Goal: Information Seeking & Learning: Learn about a topic

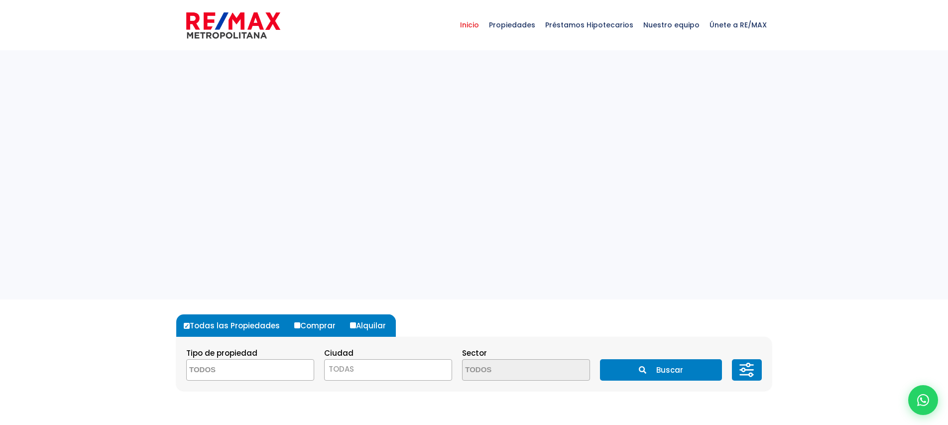
select select
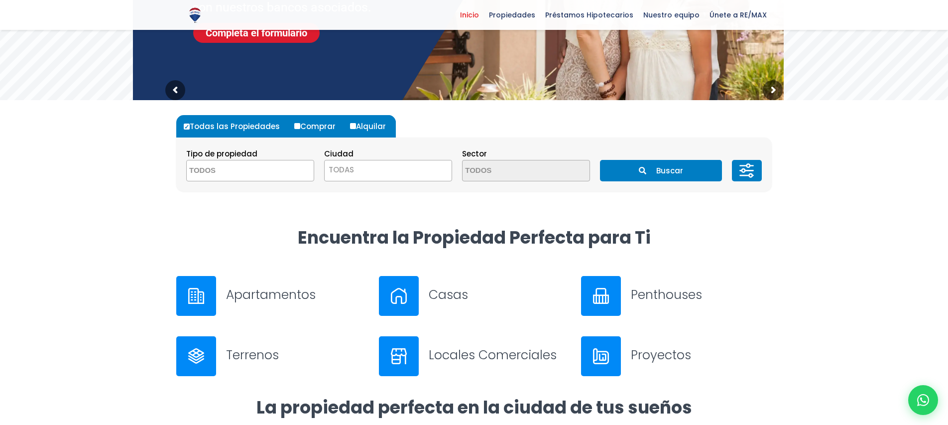
scroll to position [206, 0]
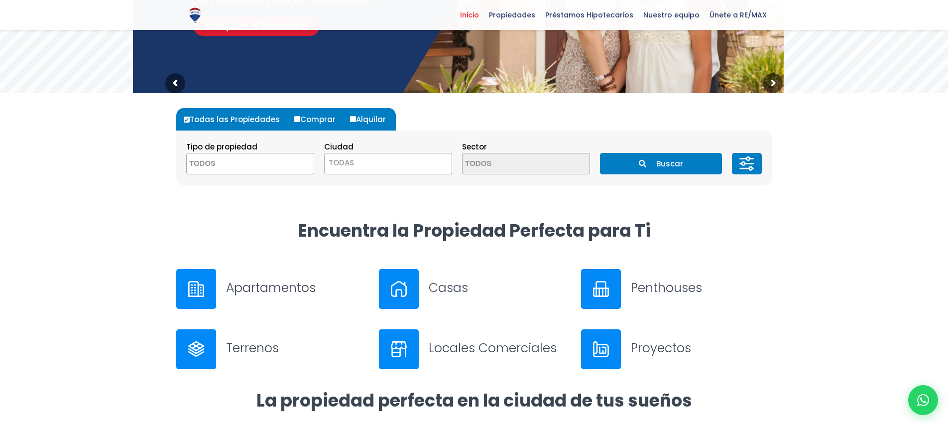
click at [648, 343] on h3 "Proyectos" at bounding box center [701, 347] width 141 height 17
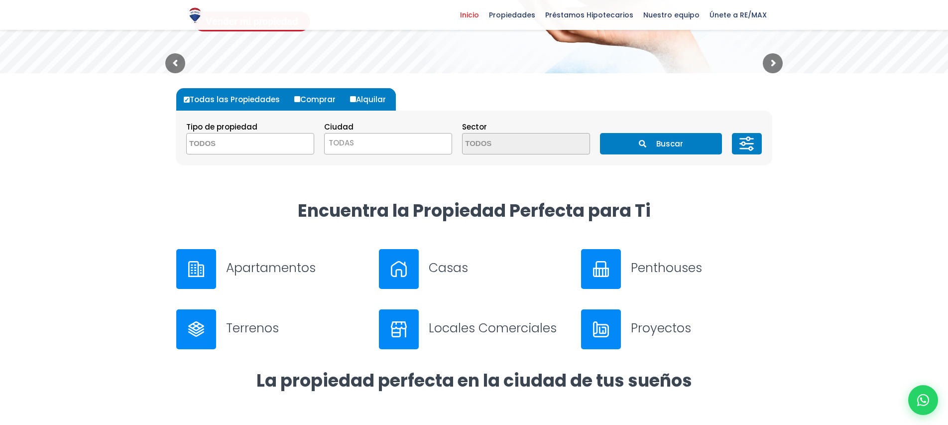
scroll to position [227, 0]
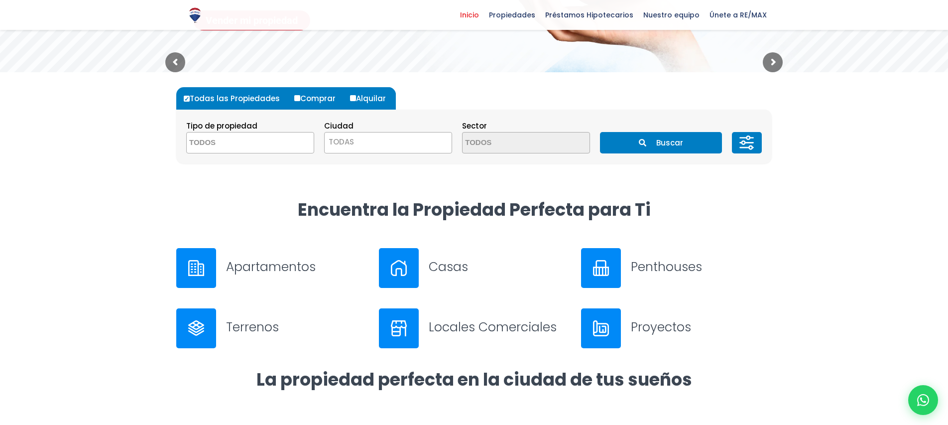
click at [609, 322] on div at bounding box center [601, 328] width 40 height 40
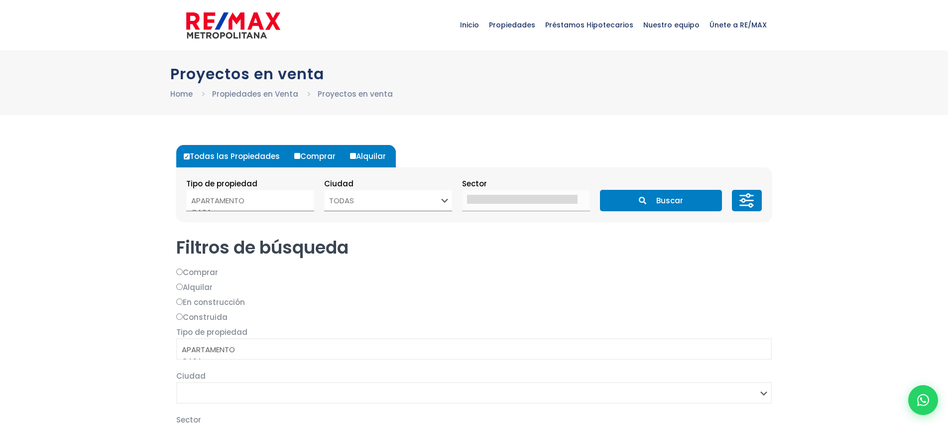
select select
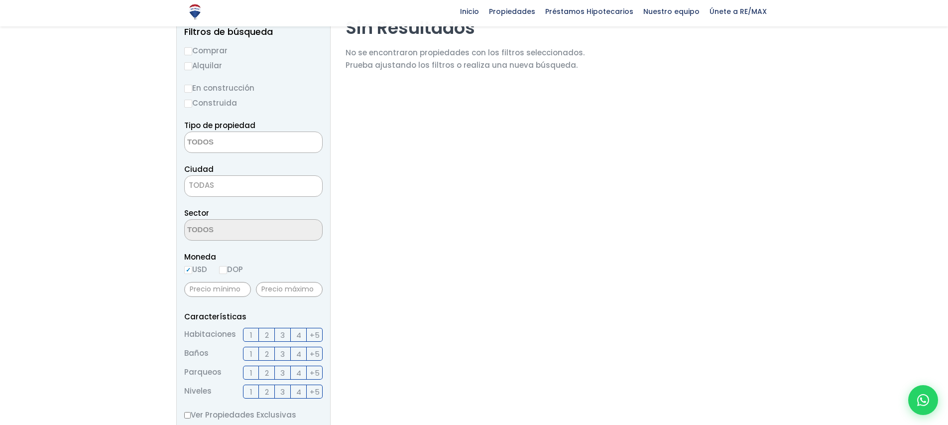
scroll to position [130, 0]
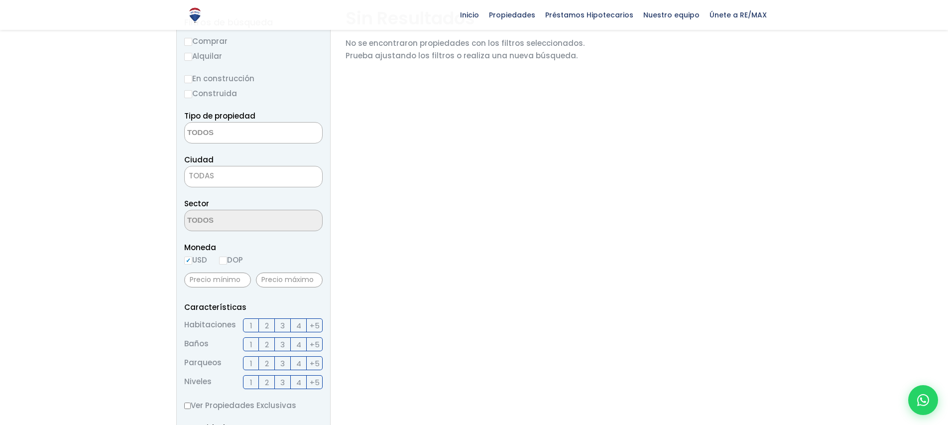
click at [227, 258] on input "DOP" at bounding box center [223, 260] width 8 height 8
radio input "true"
click at [189, 261] on input "USD" at bounding box center [188, 260] width 8 height 8
radio input "true"
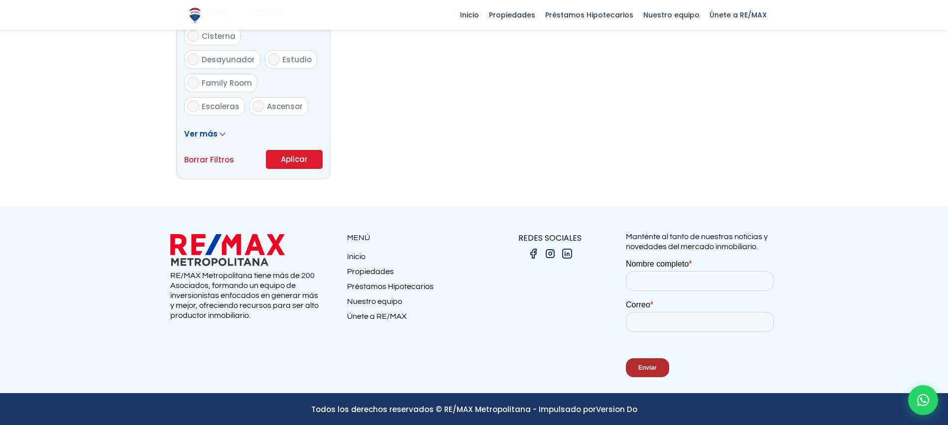
scroll to position [638, 0]
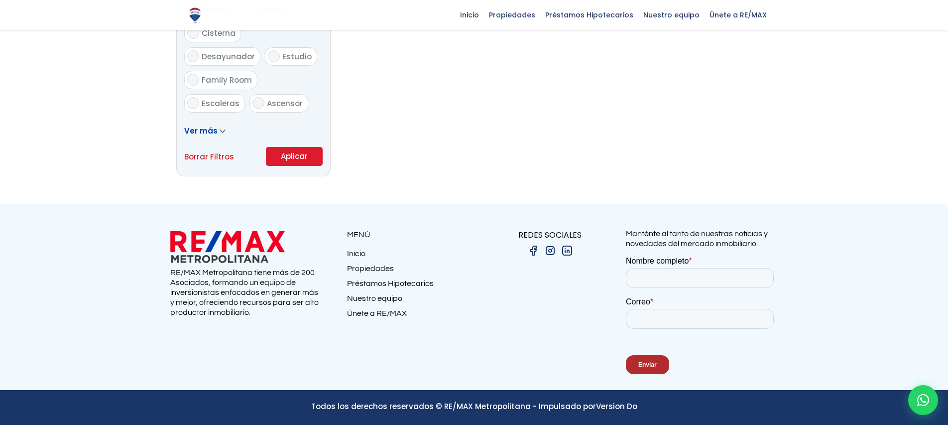
click at [283, 151] on button "Aplicar" at bounding box center [294, 156] width 57 height 19
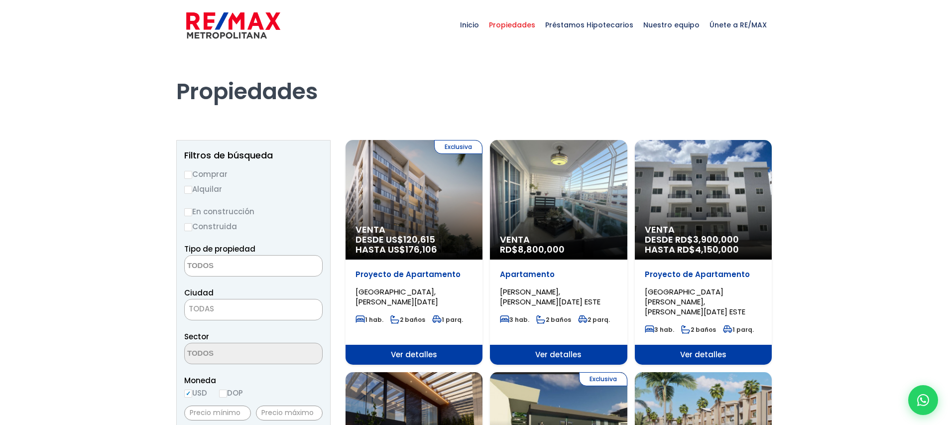
click at [252, 267] on textarea "Search" at bounding box center [233, 265] width 97 height 21
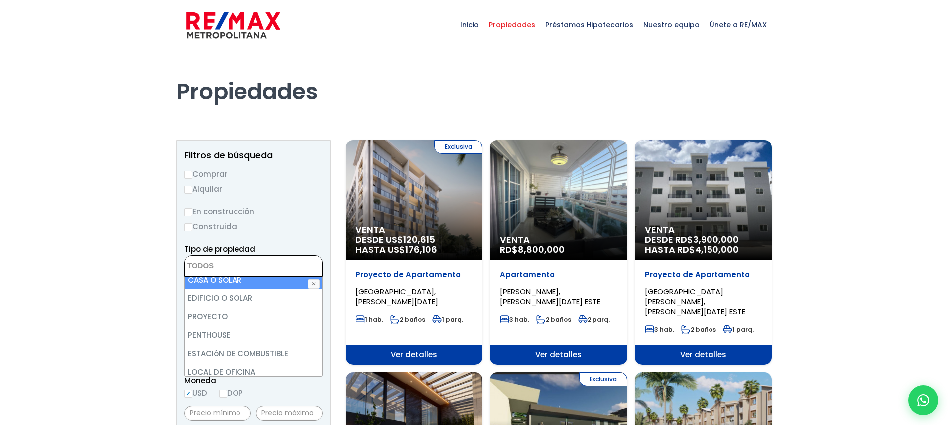
scroll to position [195, 0]
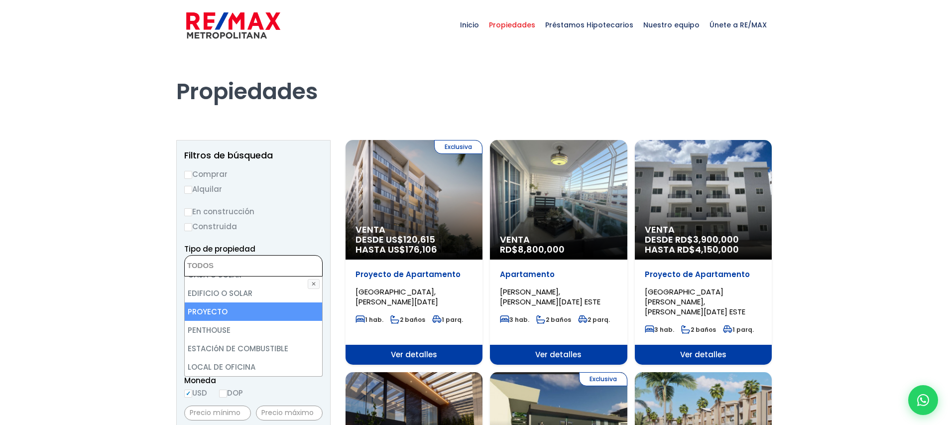
click at [243, 317] on li "PROYECTO" at bounding box center [253, 311] width 137 height 18
select select "project"
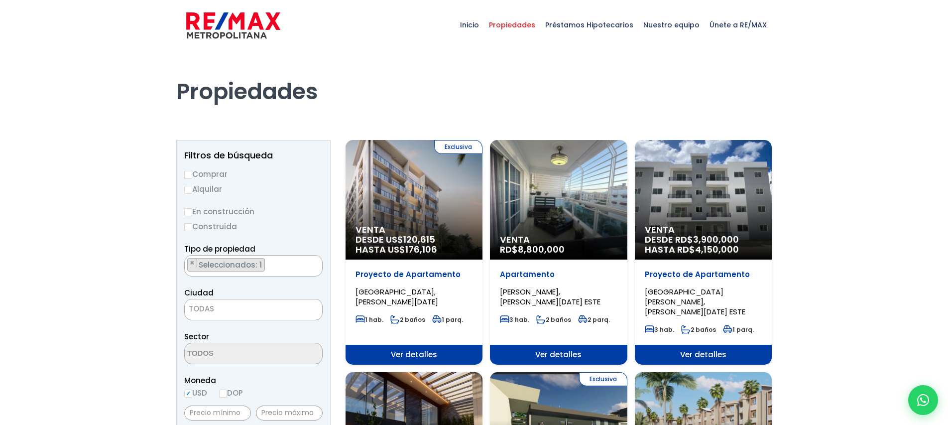
click at [246, 309] on span "TODAS" at bounding box center [253, 309] width 137 height 14
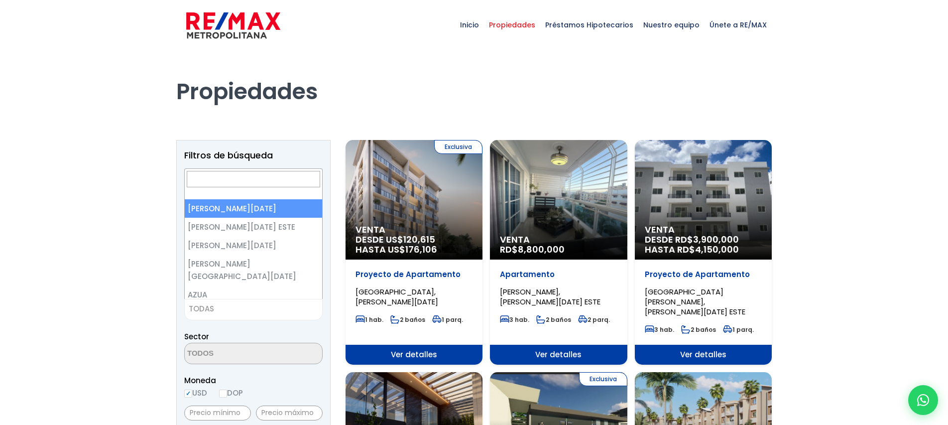
select select "1"
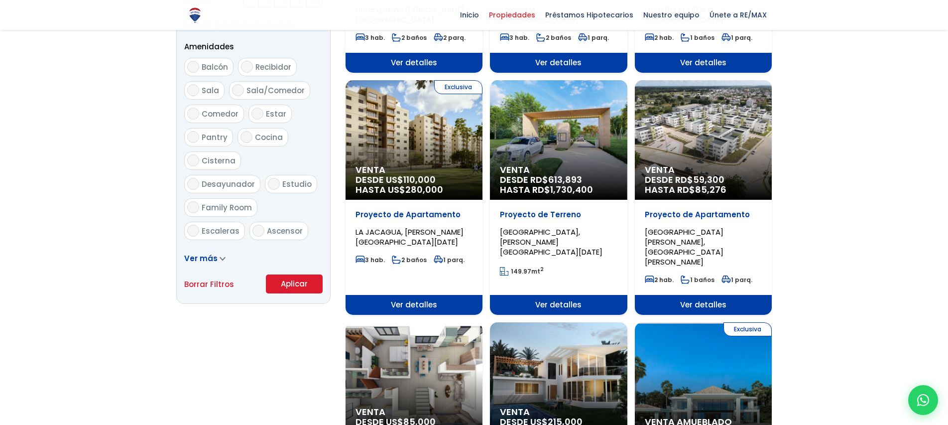
scroll to position [525, 0]
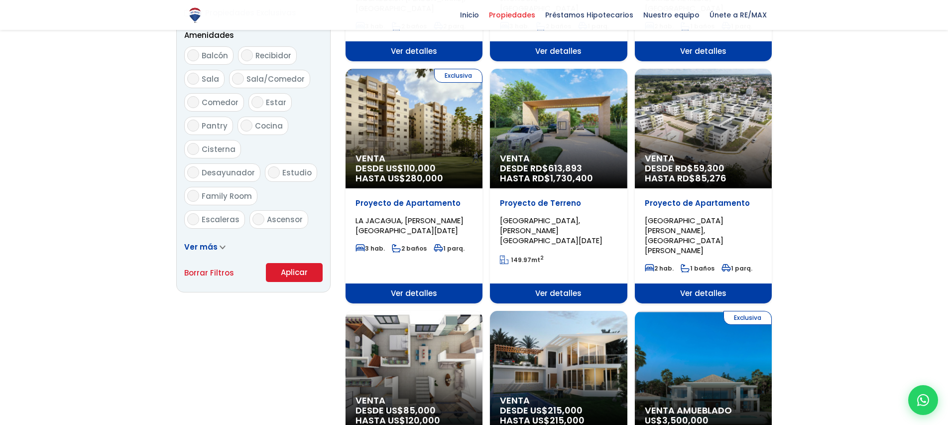
click at [301, 271] on button "Aplicar" at bounding box center [294, 272] width 57 height 19
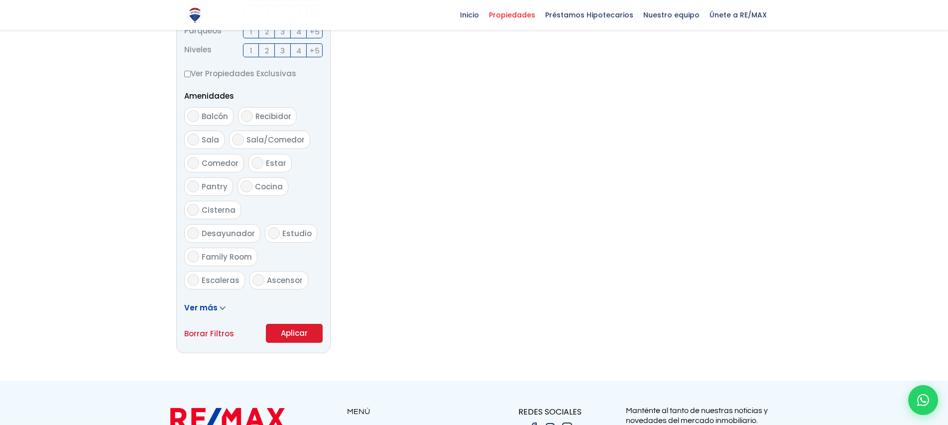
scroll to position [467, 0]
click at [304, 333] on button "Aplicar" at bounding box center [294, 330] width 57 height 19
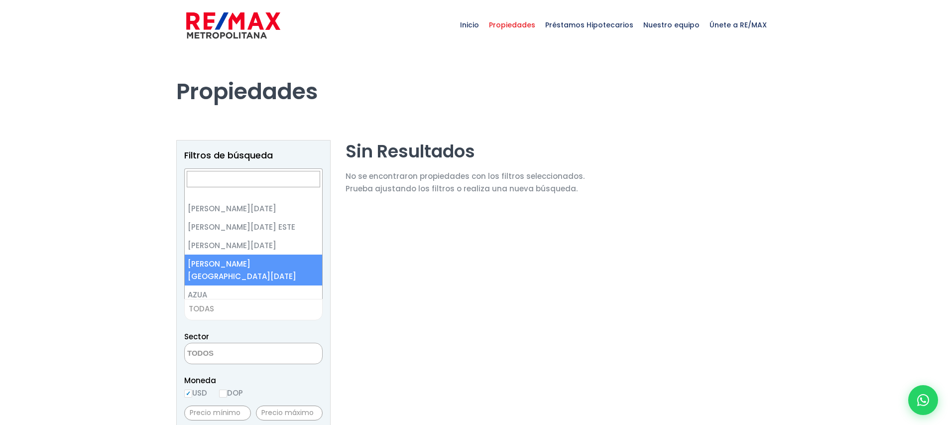
select select "150"
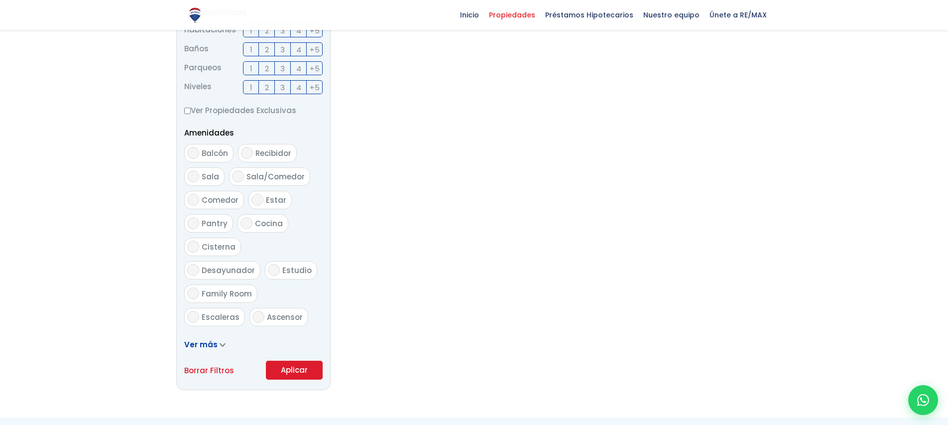
scroll to position [499, 0]
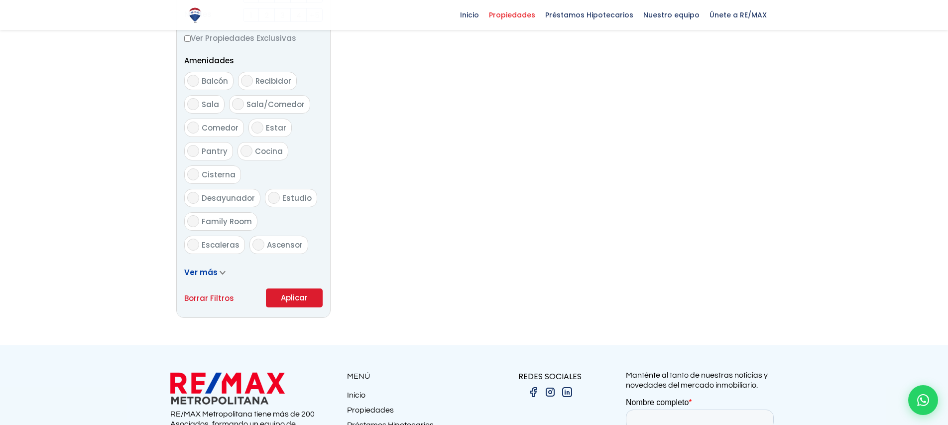
click at [299, 299] on button "Aplicar" at bounding box center [294, 297] width 57 height 19
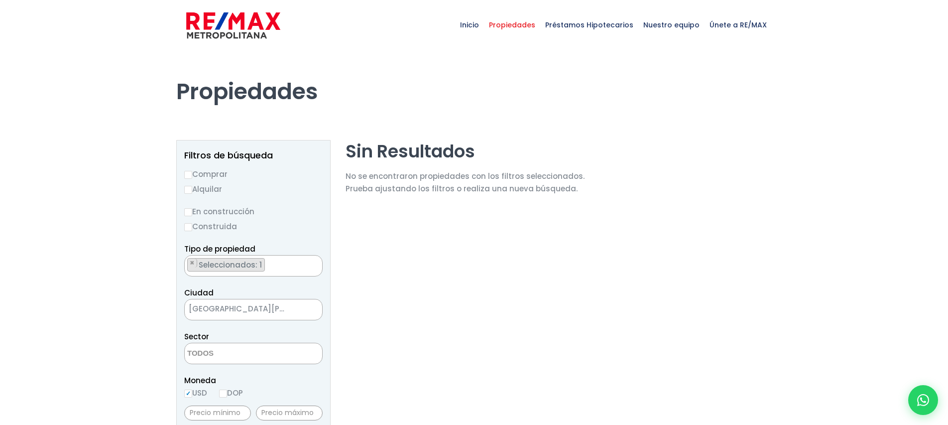
click at [190, 263] on textarea "Search" at bounding box center [187, 265] width 5 height 21
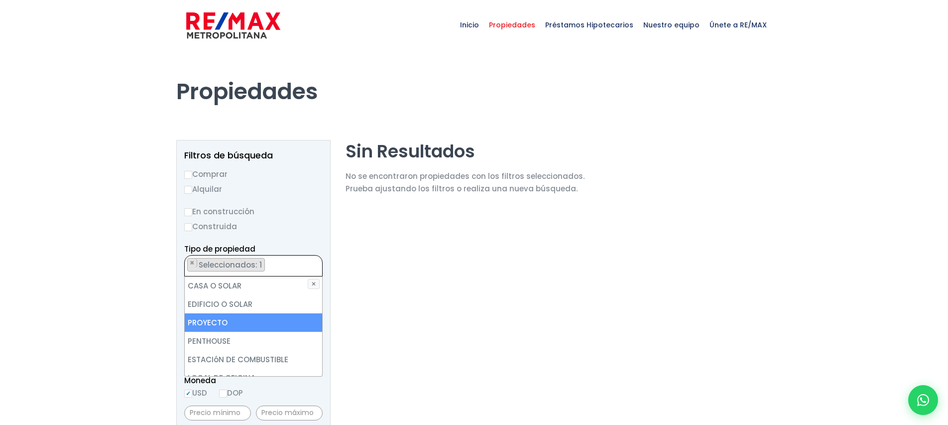
scroll to position [195, 0]
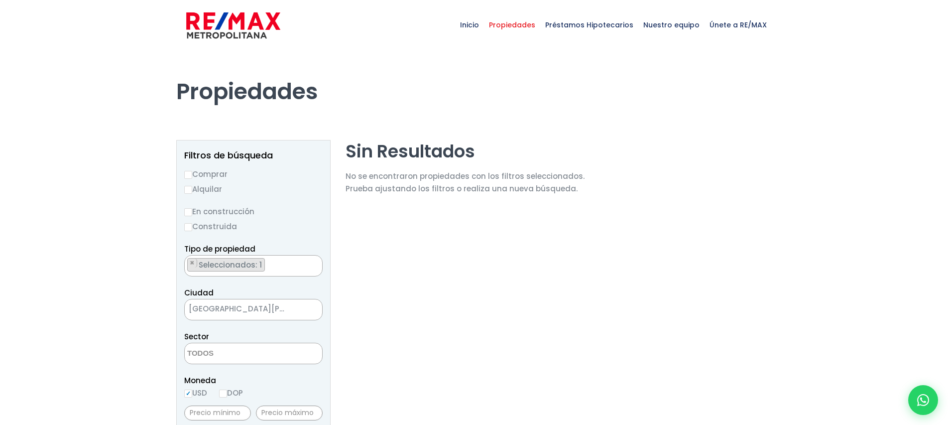
click at [321, 232] on label "Construida" at bounding box center [253, 226] width 138 height 12
click at [0, 0] on input "Construida" at bounding box center [0, 0] width 0 height 0
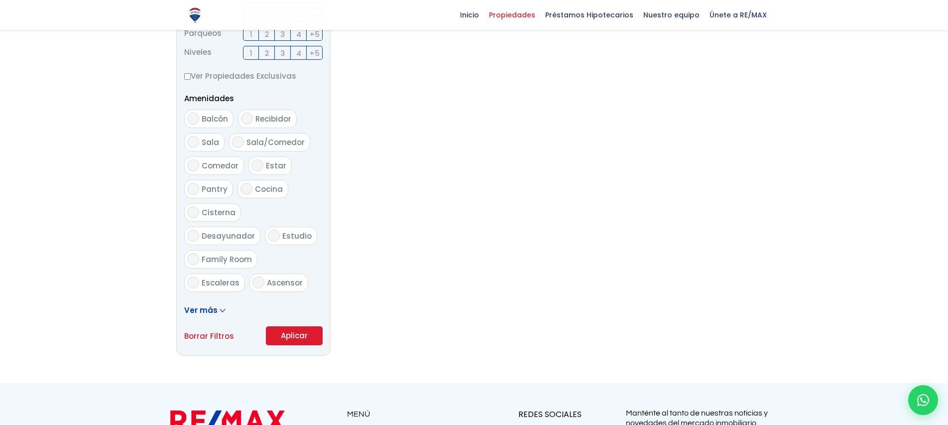
scroll to position [478, 0]
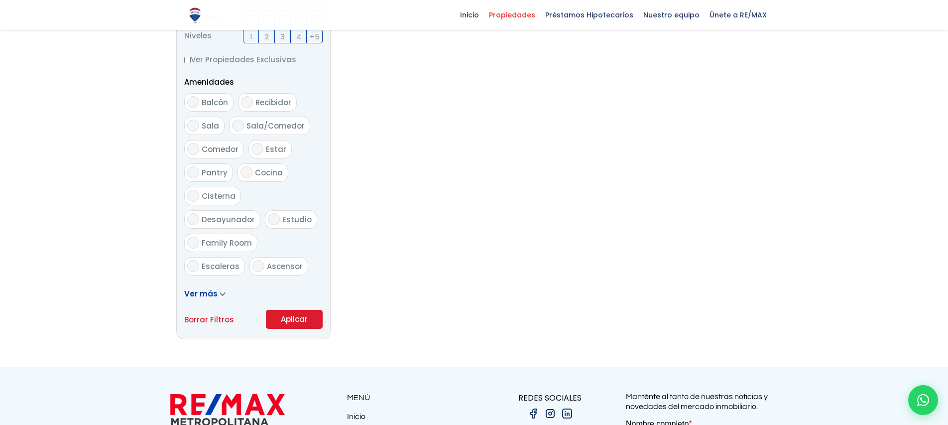
click at [300, 311] on button "Aplicar" at bounding box center [294, 319] width 57 height 19
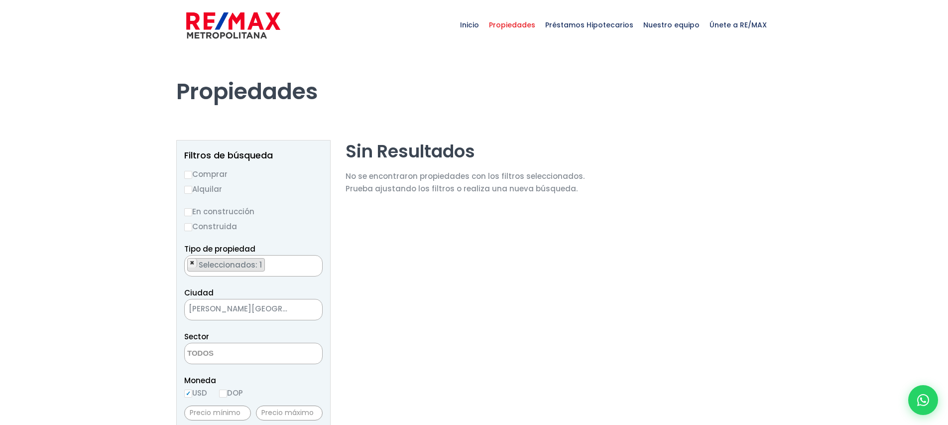
click at [191, 261] on span "×" at bounding box center [192, 262] width 5 height 9
select select
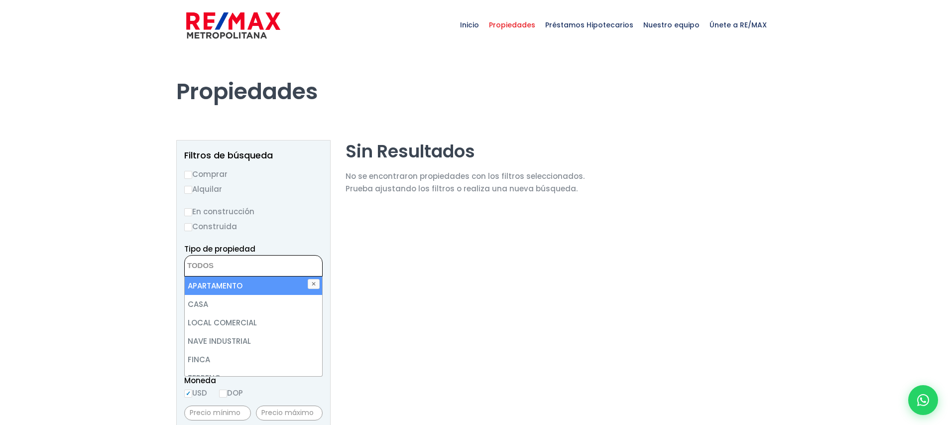
click at [190, 210] on input "En construcción" at bounding box center [188, 212] width 8 height 8
radio input "true"
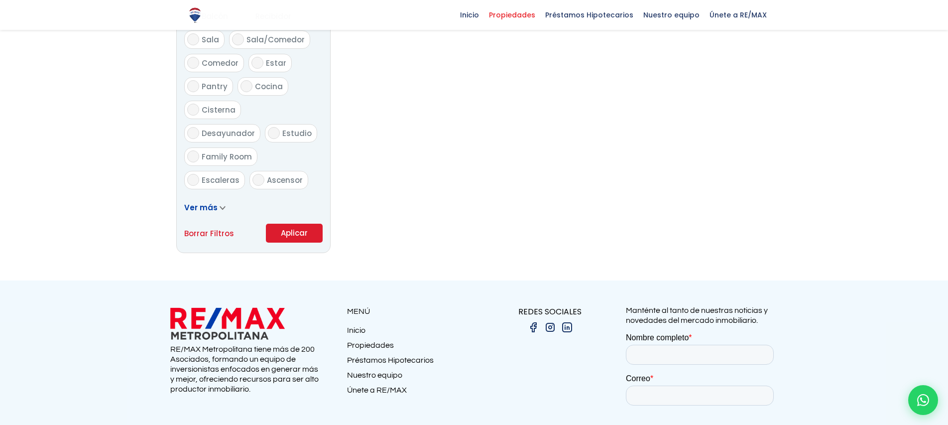
scroll to position [565, 0]
click at [288, 234] on button "Aplicar" at bounding box center [294, 232] width 57 height 19
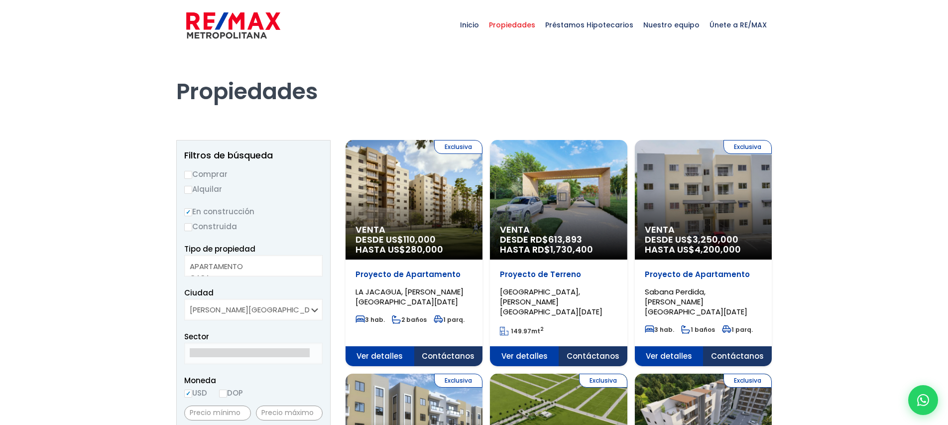
select select
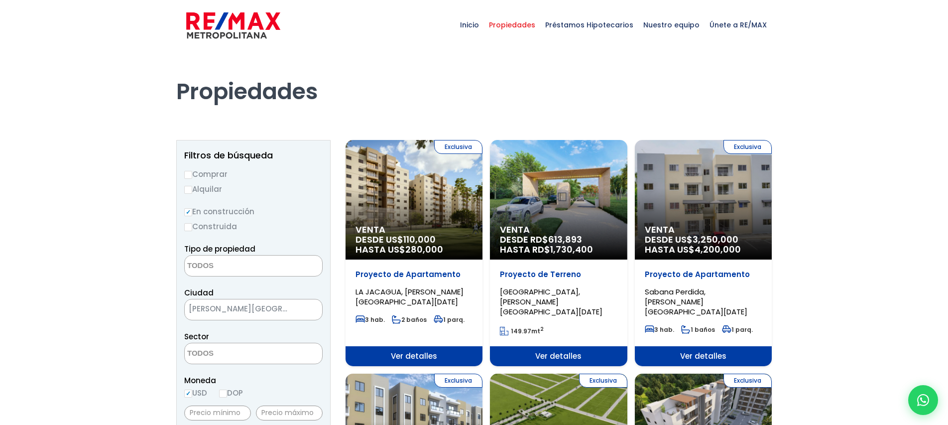
click at [277, 306] on span "[PERSON_NAME][GEOGRAPHIC_DATA][DATE]" at bounding box center [241, 309] width 113 height 14
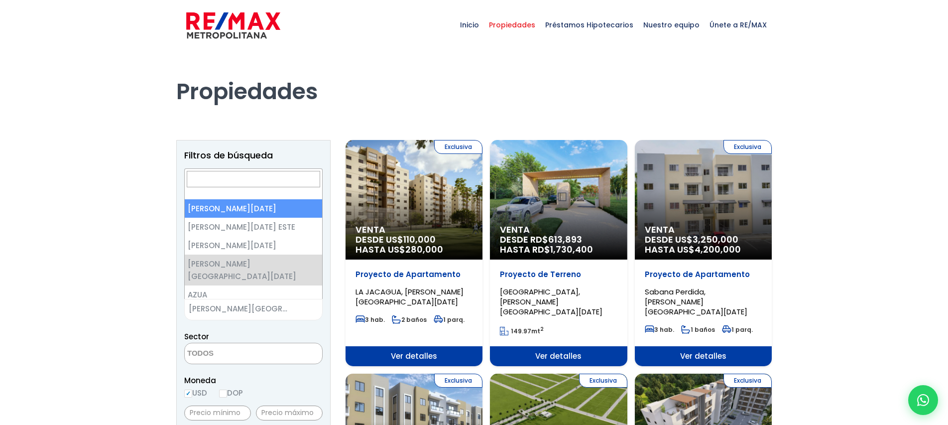
select select "1"
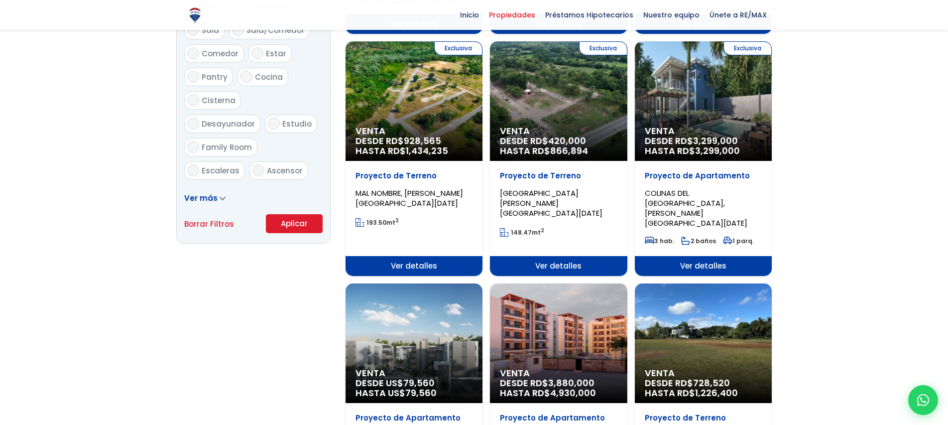
scroll to position [628, 0]
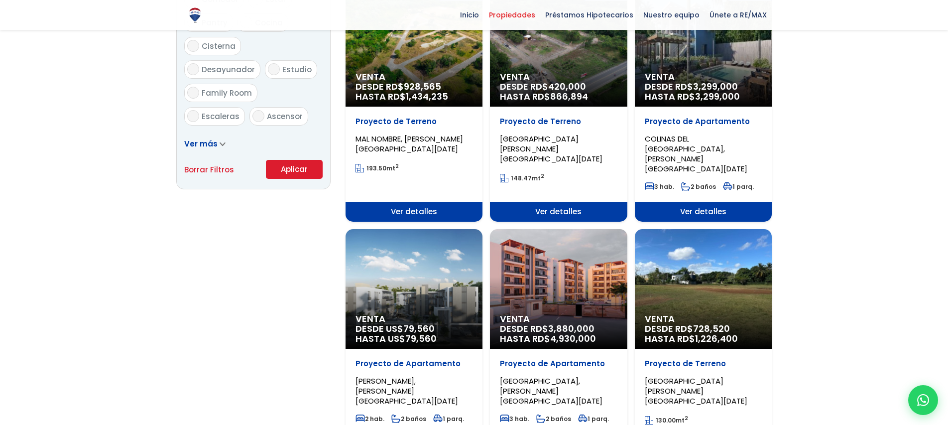
click at [285, 167] on button "Aplicar" at bounding box center [294, 169] width 57 height 19
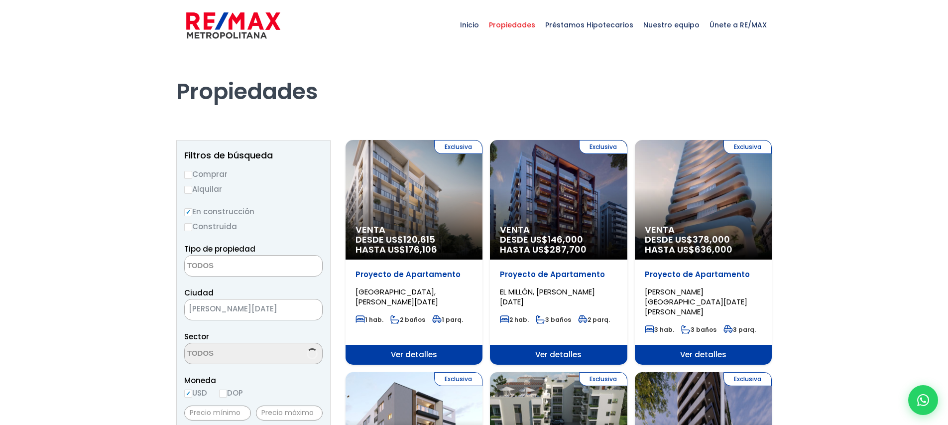
select select
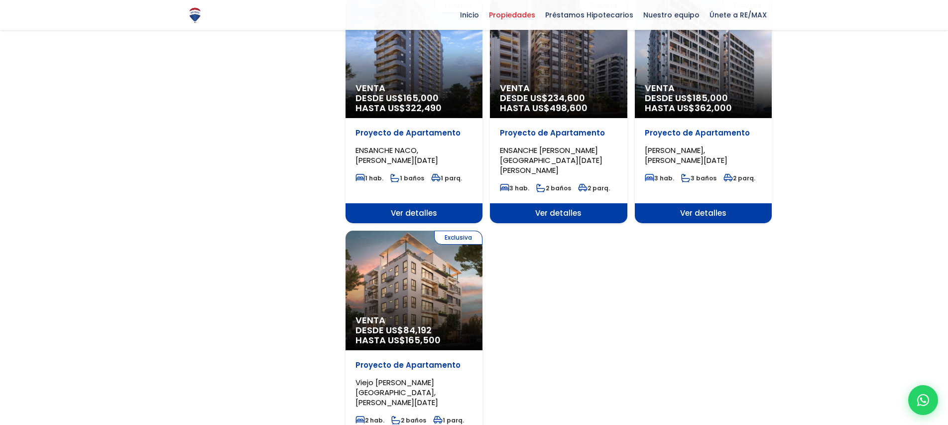
scroll to position [1052, 0]
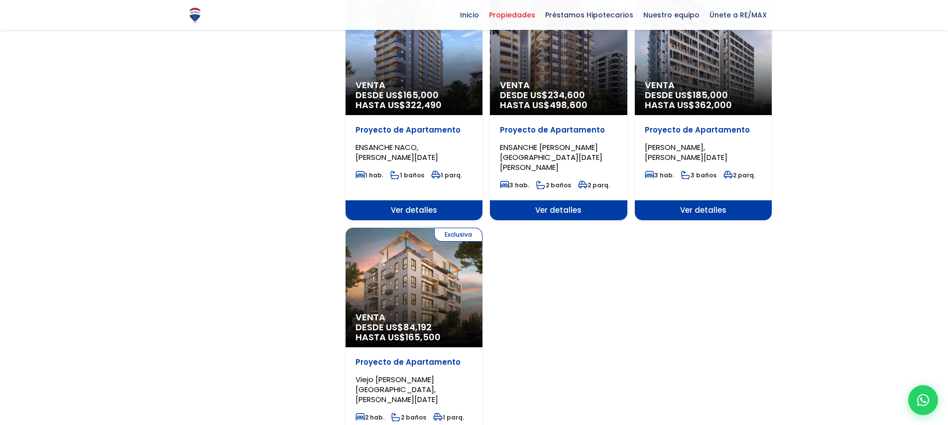
click at [432, 267] on div "Exclusiva Venta DESDE US$ 84,192 HASTA US$ 165,500" at bounding box center [414, 288] width 137 height 120
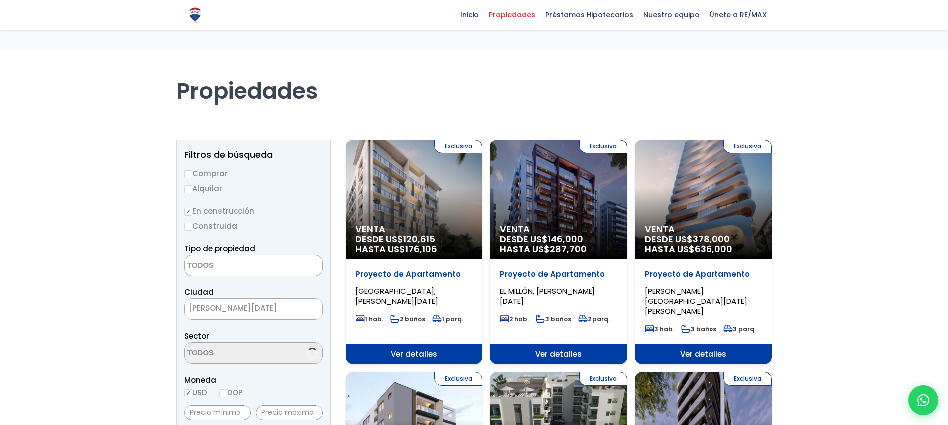
select select
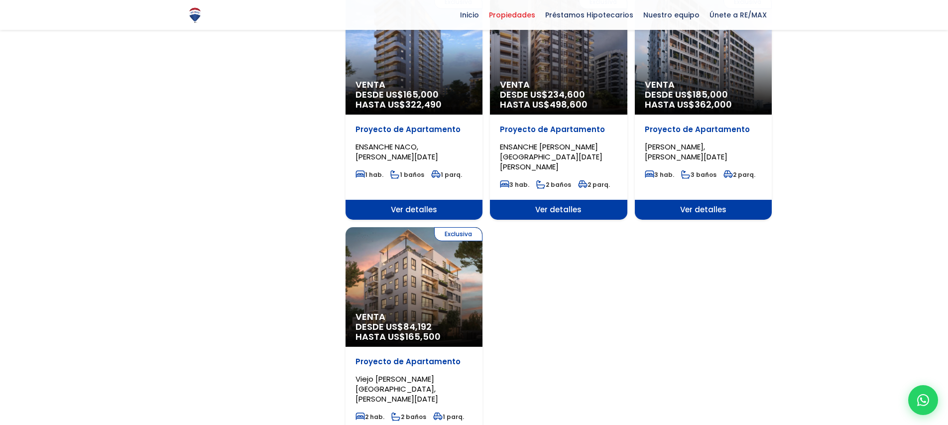
scroll to position [1052, 0]
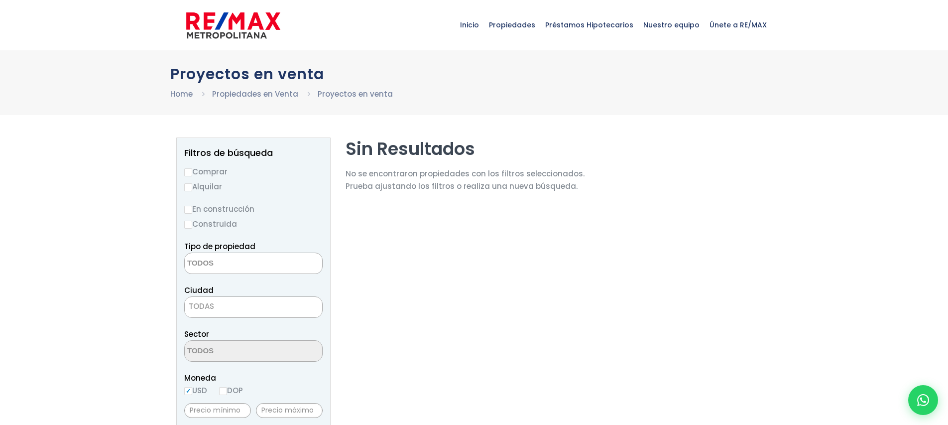
select select
click at [262, 310] on span "TODAS" at bounding box center [253, 306] width 137 height 14
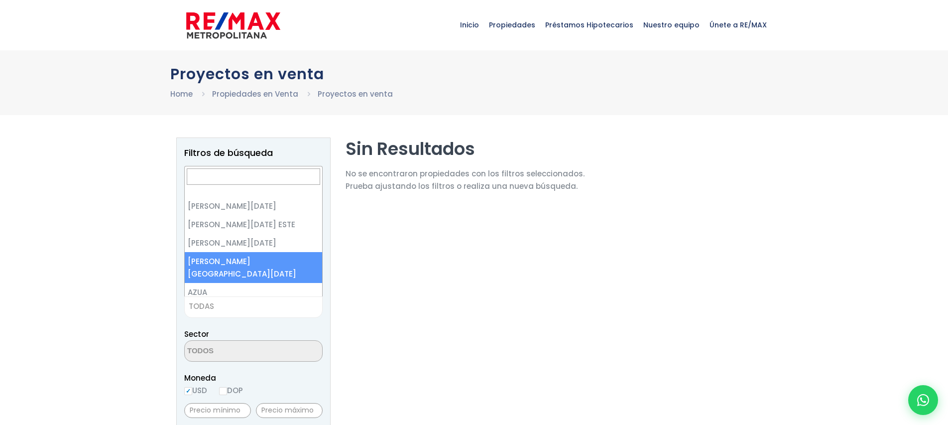
select select "150"
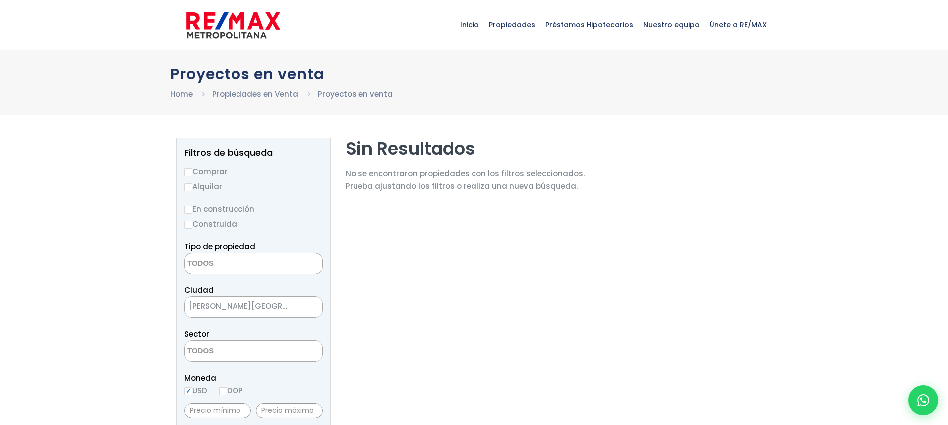
click at [202, 209] on label "En construcción" at bounding box center [253, 209] width 138 height 12
click at [0, 0] on input "En construcción" at bounding box center [0, 0] width 0 height 0
click at [210, 206] on label "En construcción" at bounding box center [253, 209] width 138 height 12
click at [0, 0] on input "En construcción" at bounding box center [0, 0] width 0 height 0
click at [187, 209] on input "En construcción" at bounding box center [188, 210] width 8 height 8
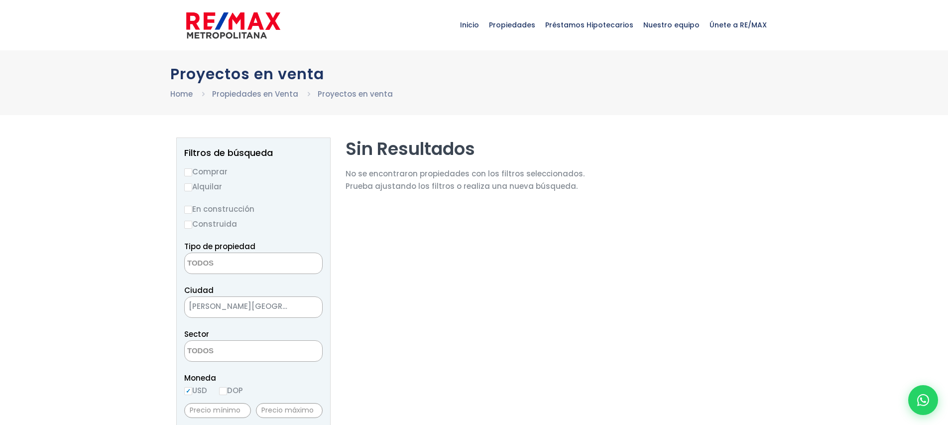
radio input "true"
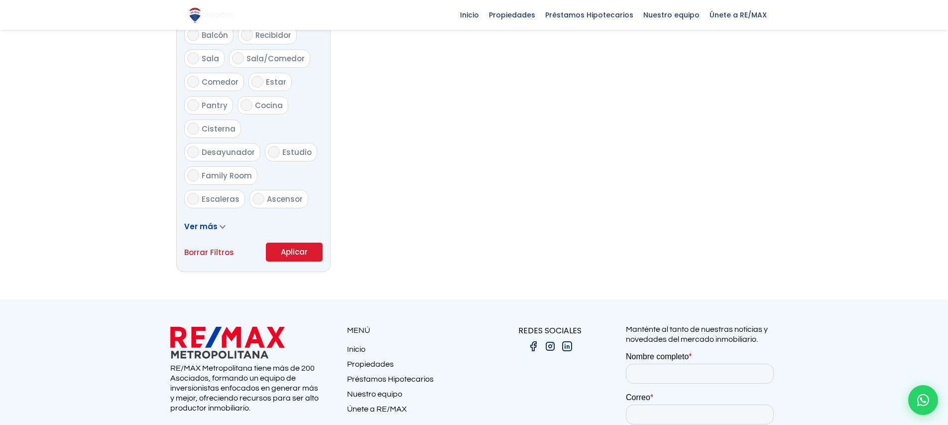
scroll to position [619, 0]
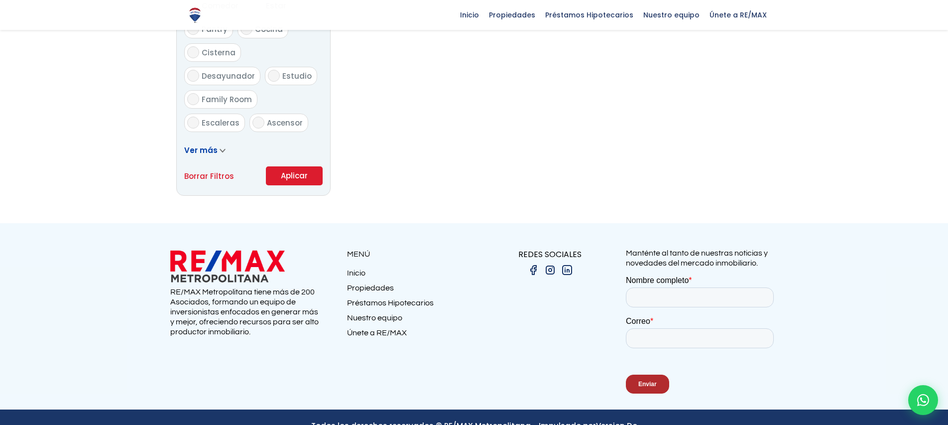
click at [300, 178] on button "Aplicar" at bounding box center [294, 175] width 57 height 19
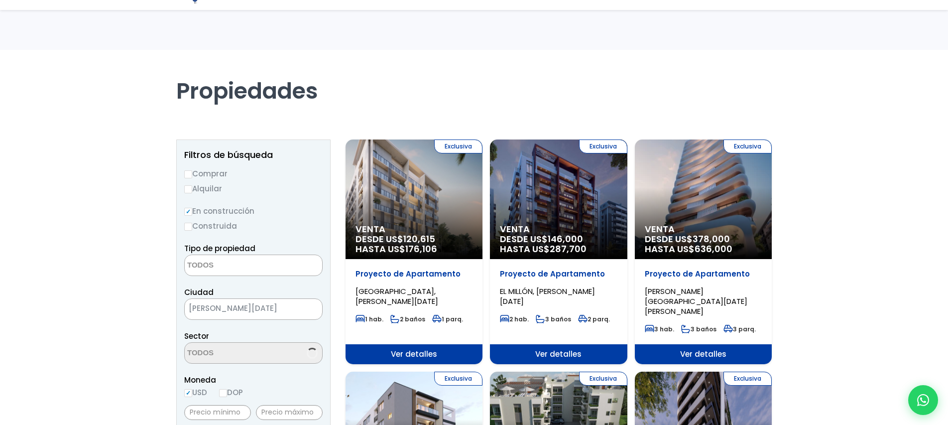
select select
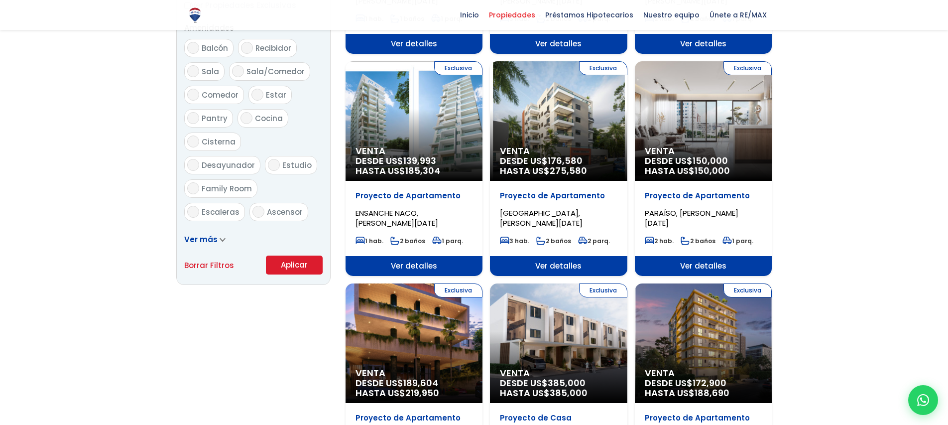
scroll to position [525, 0]
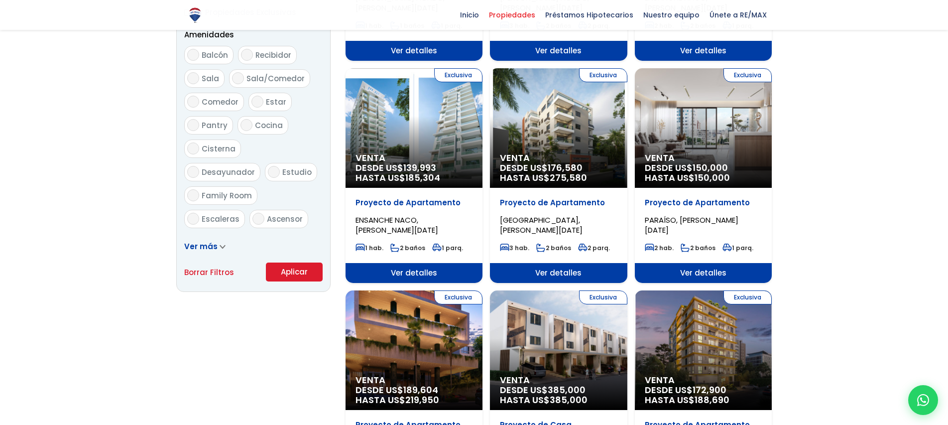
click at [415, 263] on span "Ver detalles" at bounding box center [414, 273] width 137 height 20
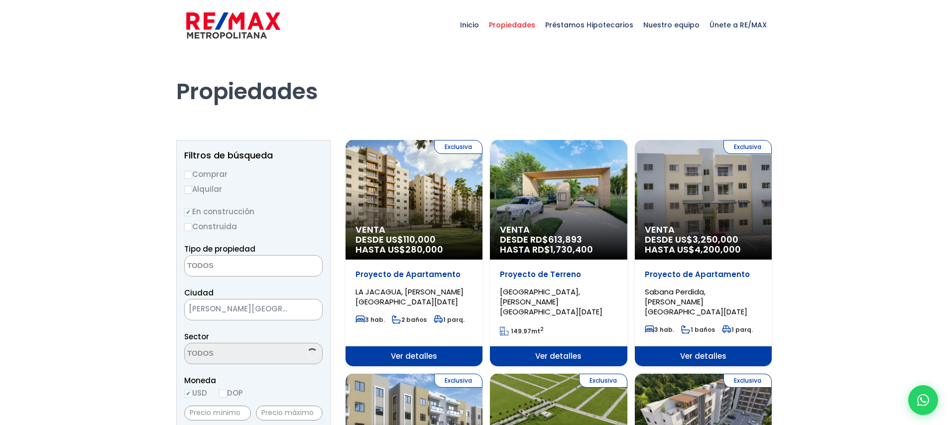
select select
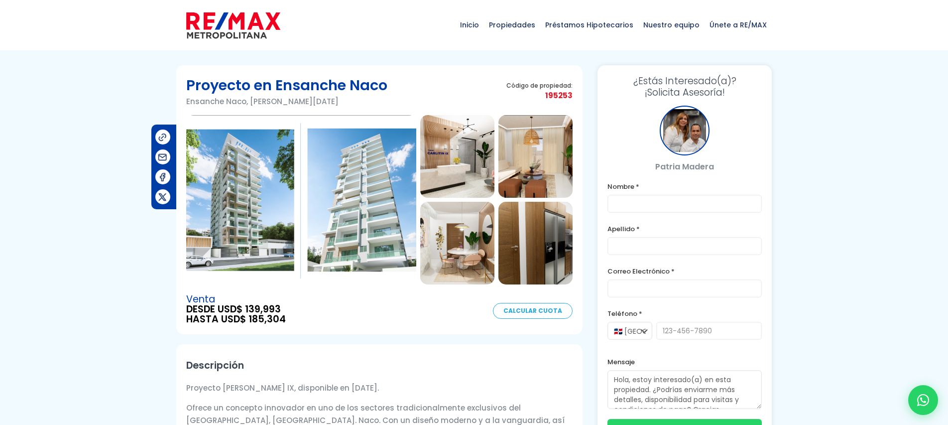
click at [547, 94] on span "195253" at bounding box center [539, 95] width 66 height 12
